Goal: Information Seeking & Learning: Learn about a topic

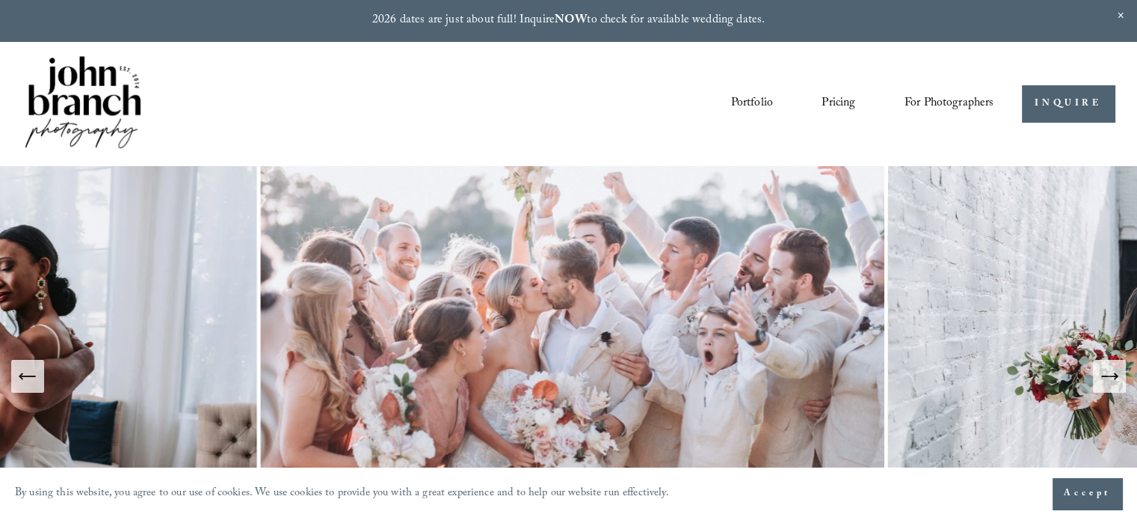
click at [845, 104] on link "Pricing" at bounding box center [839, 103] width 34 height 25
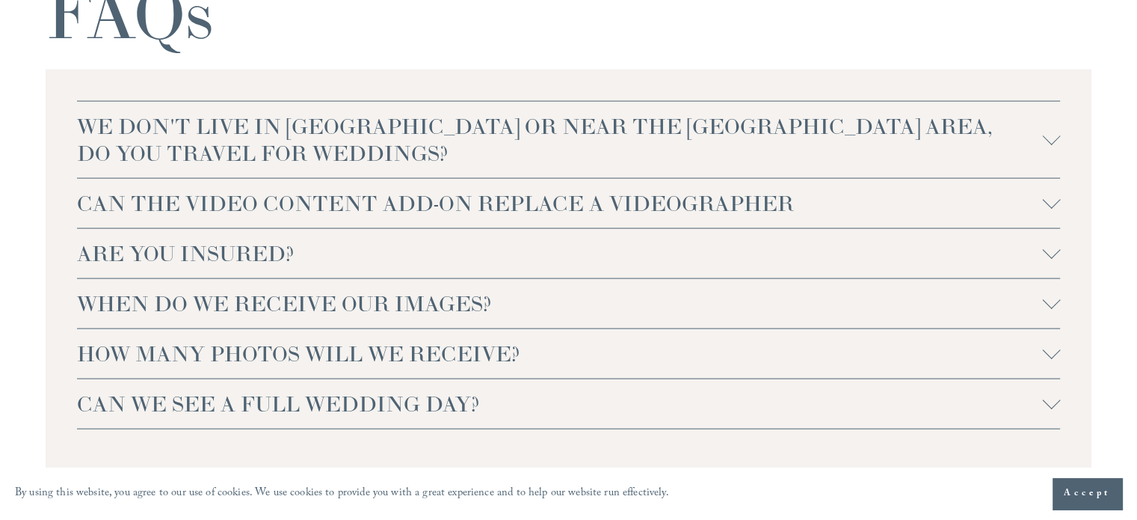
scroll to position [3353, 0]
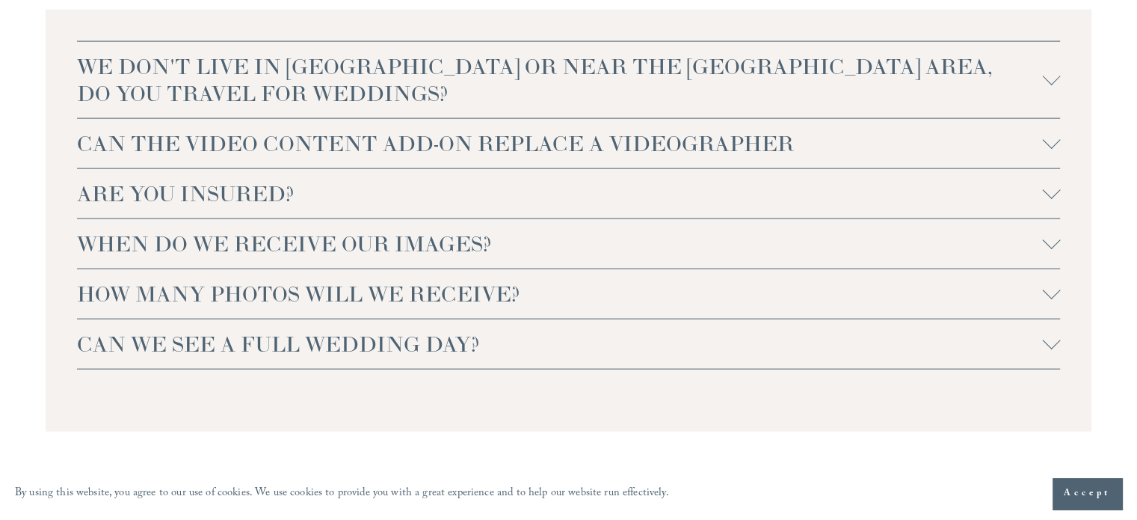
click at [721, 277] on button "HOW MANY PHOTOS WILL WE RECEIVE?" at bounding box center [569, 293] width 984 height 49
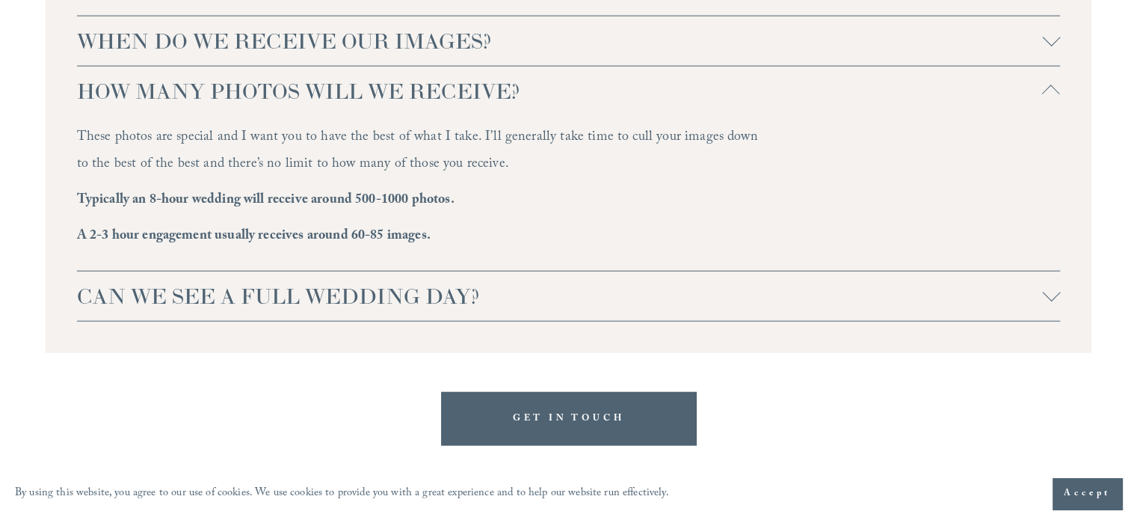
scroll to position [3556, 0]
click at [262, 305] on span "CAN WE SEE A FULL WEDDING DAY?" at bounding box center [560, 295] width 966 height 27
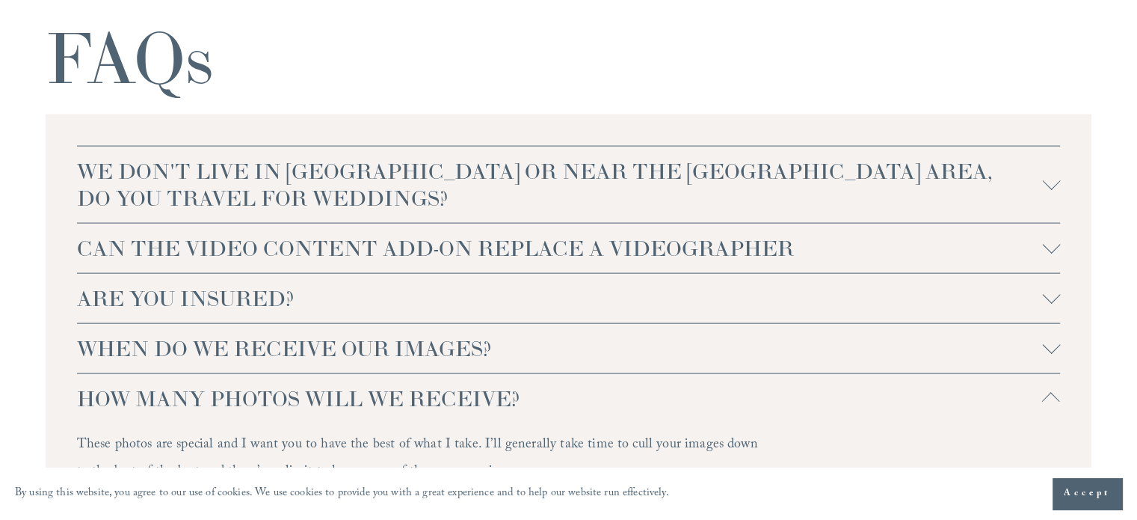
scroll to position [3252, 0]
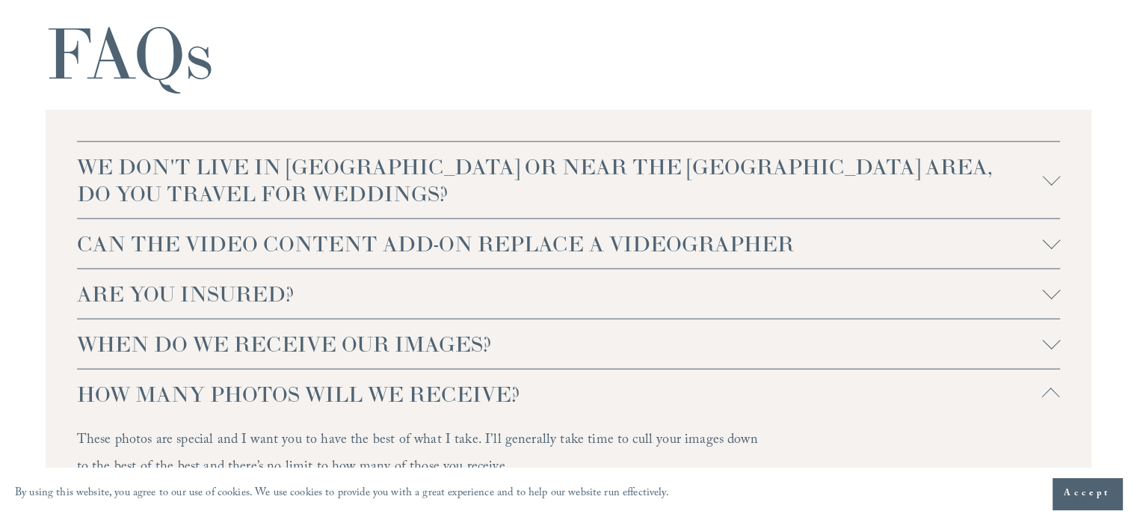
click at [258, 295] on span "ARE YOU INSURED?" at bounding box center [560, 293] width 966 height 27
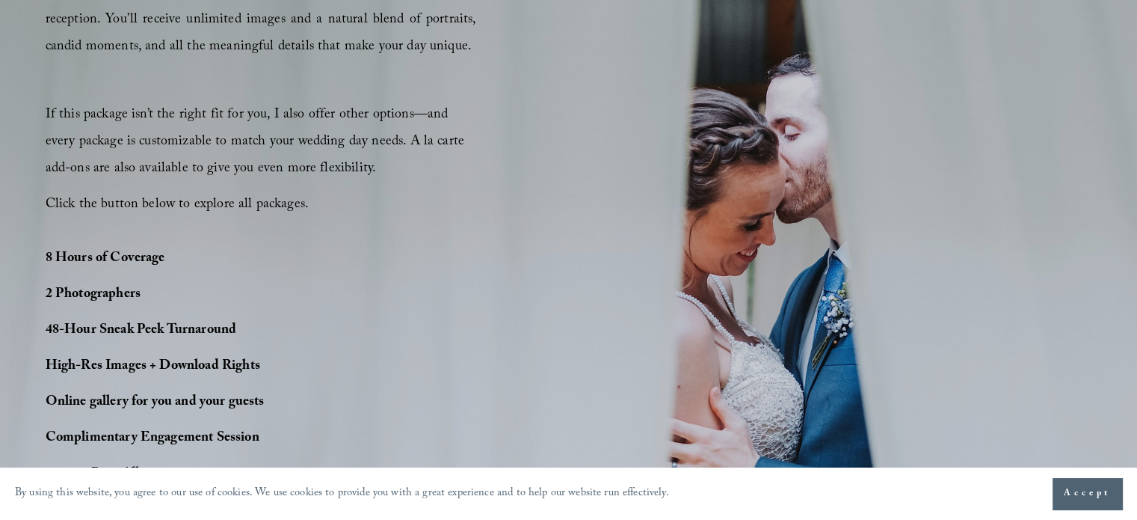
scroll to position [1053, 0]
